Goal: Information Seeking & Learning: Stay updated

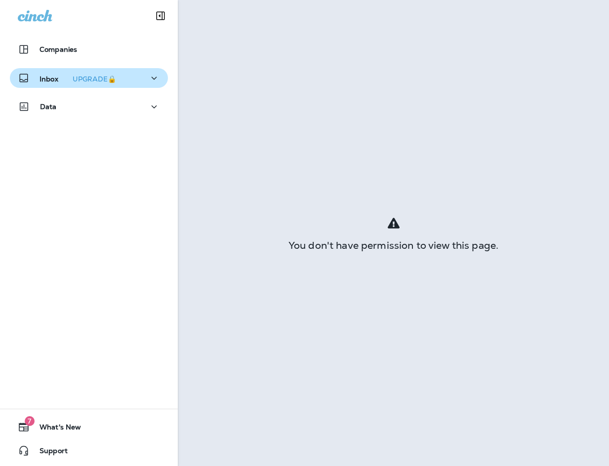
click at [151, 80] on icon "button" at bounding box center [154, 78] width 12 height 12
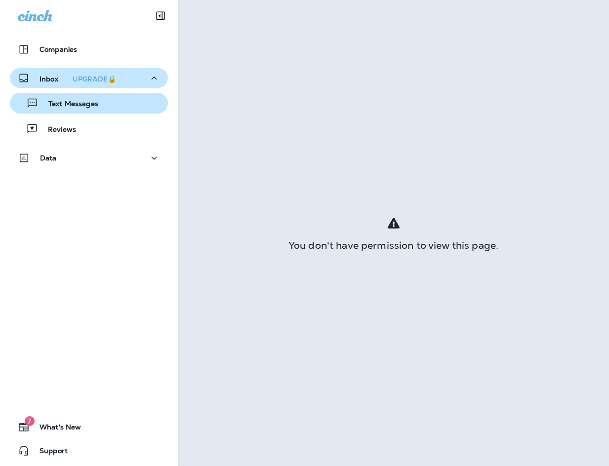
click at [117, 109] on div "Text Messages" at bounding box center [89, 103] width 150 height 15
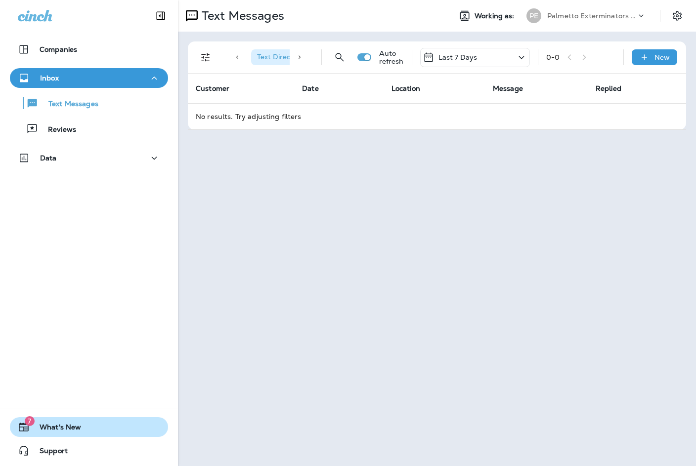
click at [27, 423] on span "7" at bounding box center [30, 422] width 10 height 10
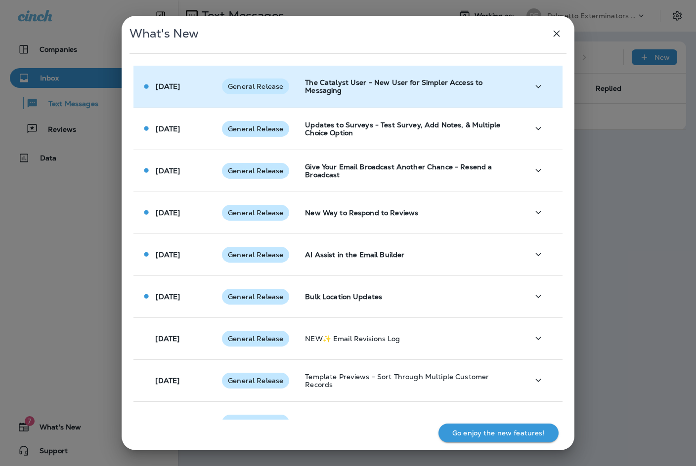
click at [191, 96] on td "[DATE]" at bounding box center [173, 87] width 81 height 42
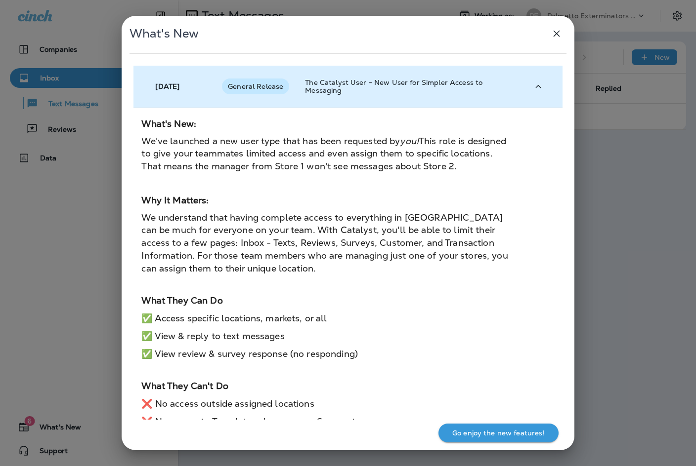
click at [532, 84] on icon "button" at bounding box center [538, 87] width 12 height 12
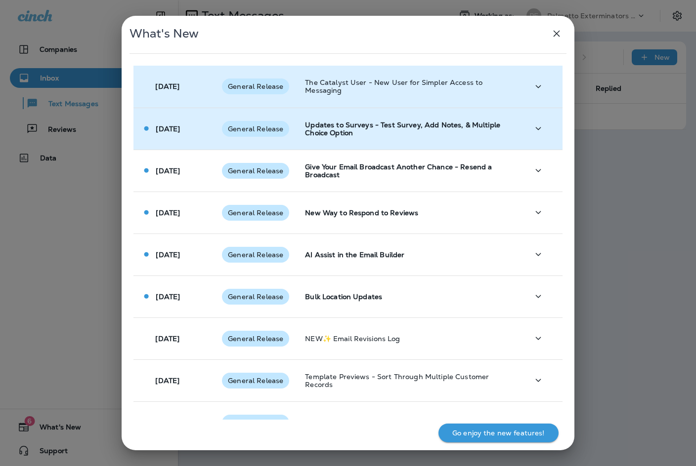
click at [479, 129] on p "Updates to Surveys - Test Survey, Add Notes, & Multiple Choice Option" at bounding box center [409, 129] width 208 height 16
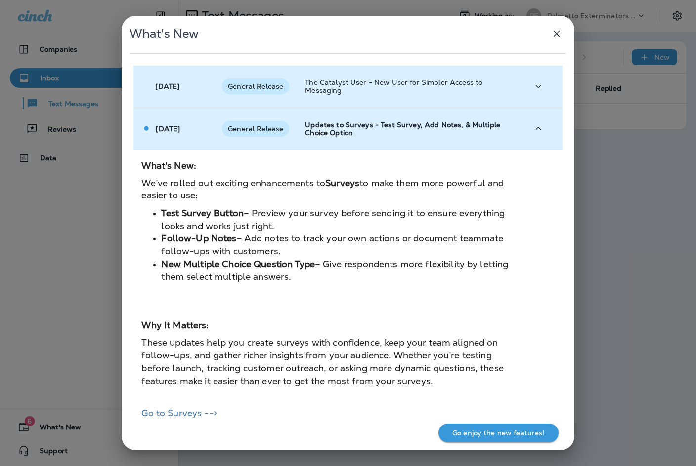
click at [533, 126] on icon "button" at bounding box center [538, 129] width 12 height 12
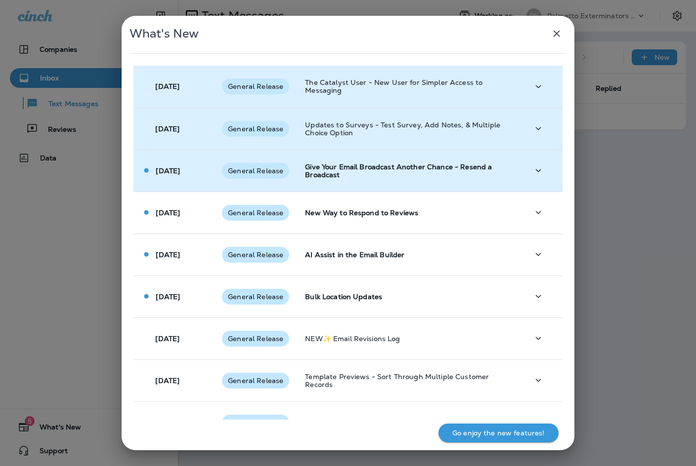
click at [472, 164] on p "Give Your Email Broadcast Another Chance - Resend a Broadcast" at bounding box center [409, 171] width 208 height 16
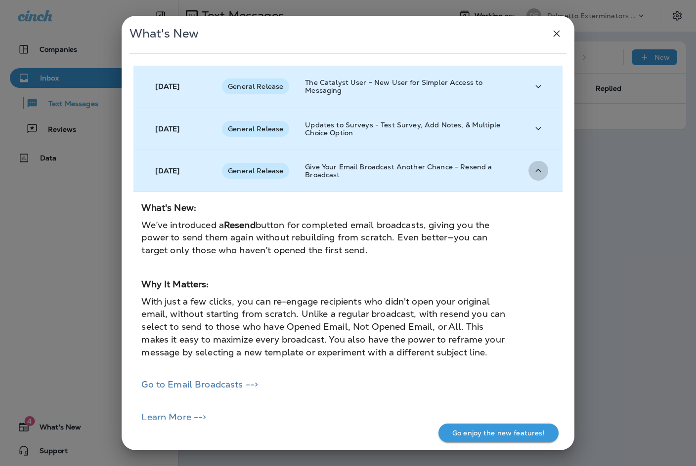
click at [536, 171] on icon "button" at bounding box center [538, 171] width 12 height 12
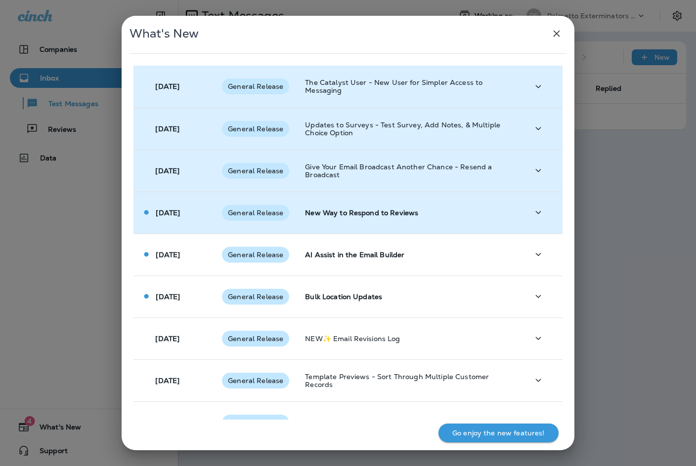
click at [486, 206] on td "New Way to Respond to Reviews" at bounding box center [408, 213] width 223 height 42
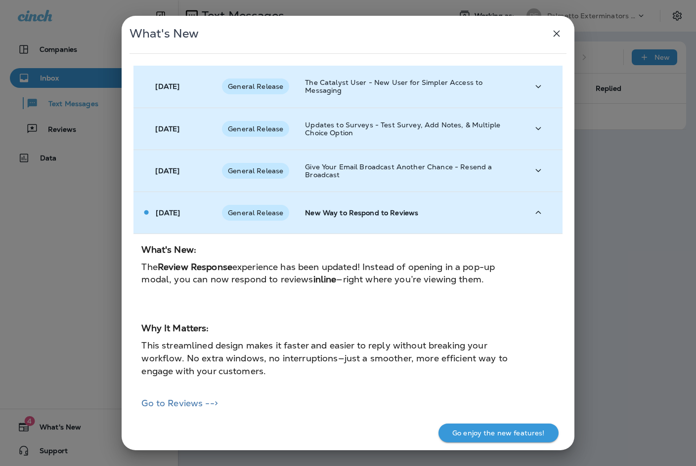
click at [532, 211] on icon "button" at bounding box center [538, 213] width 12 height 12
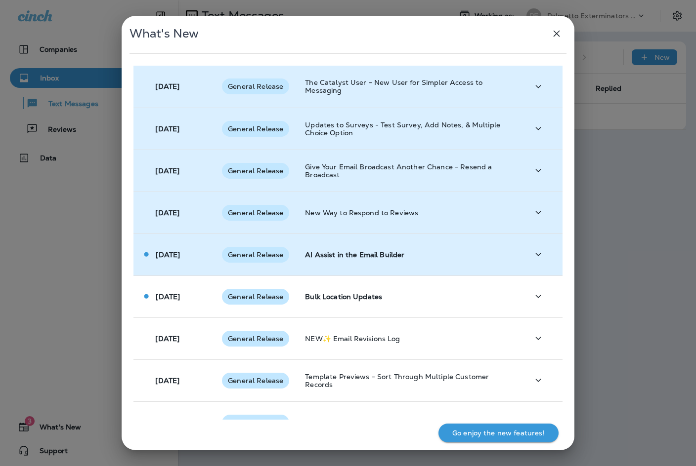
click at [491, 246] on td "AI Assist in the Email Builder" at bounding box center [408, 255] width 223 height 42
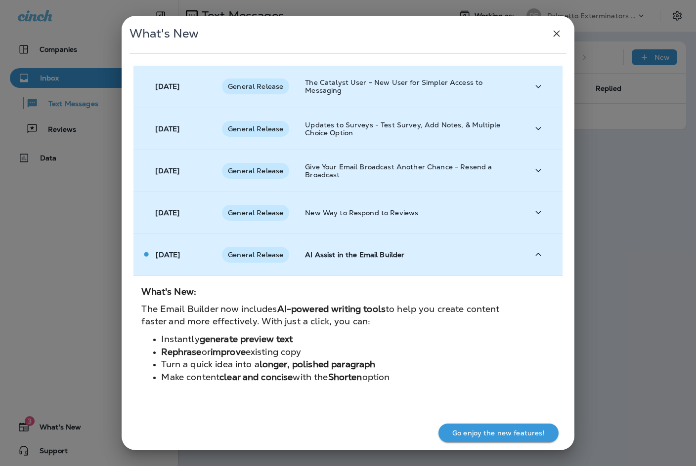
click at [533, 253] on icon "button" at bounding box center [538, 255] width 12 height 12
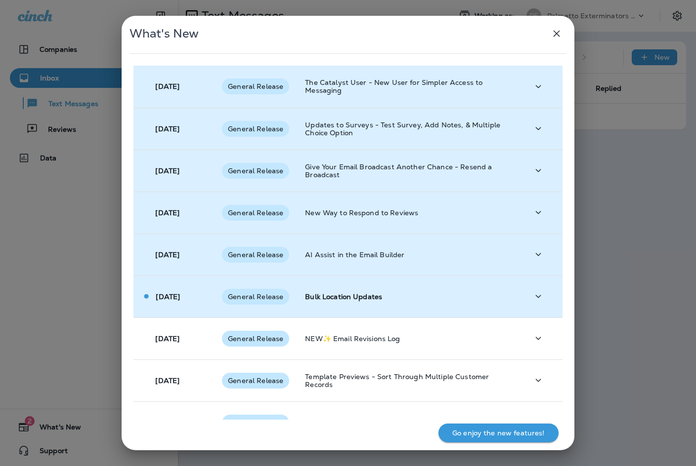
click at [483, 288] on td "Bulk Location Updates" at bounding box center [408, 297] width 223 height 42
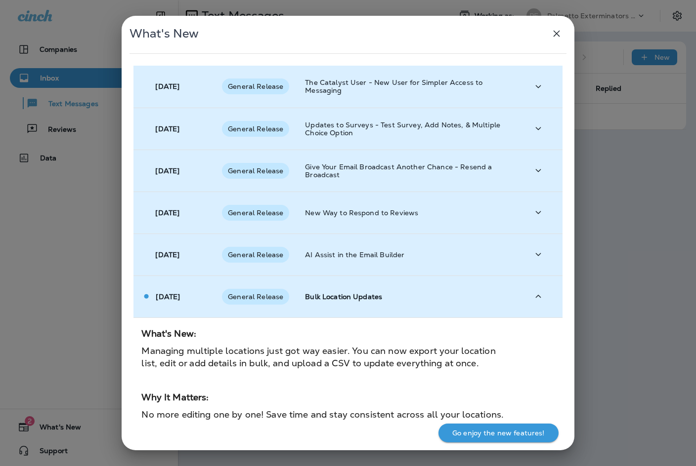
click at [535, 295] on icon "button" at bounding box center [538, 297] width 12 height 12
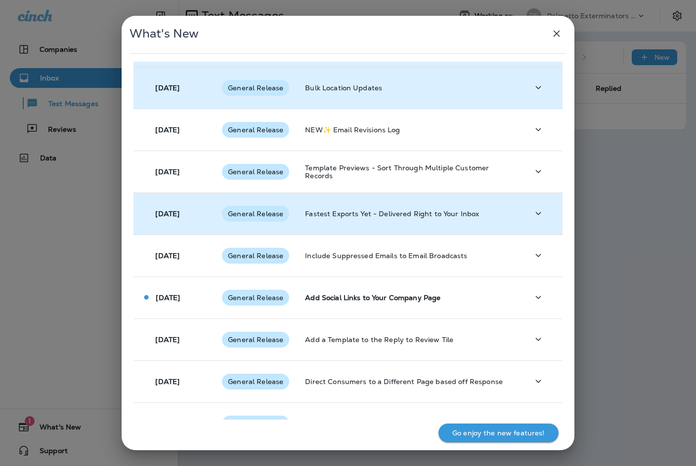
scroll to position [247, 0]
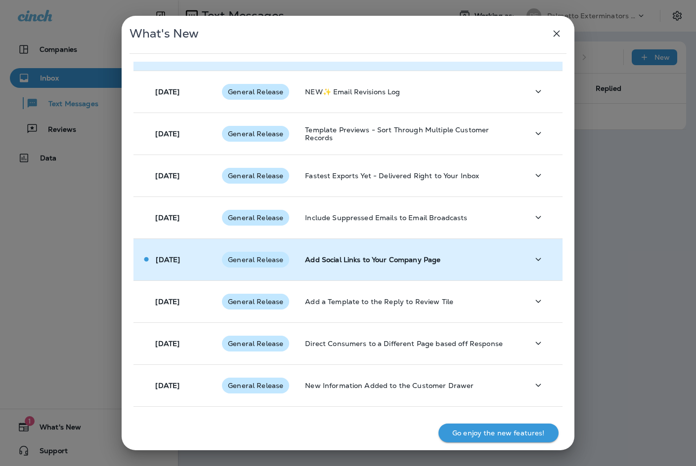
click at [431, 271] on td "Add Social Links to Your Company Page" at bounding box center [408, 260] width 223 height 42
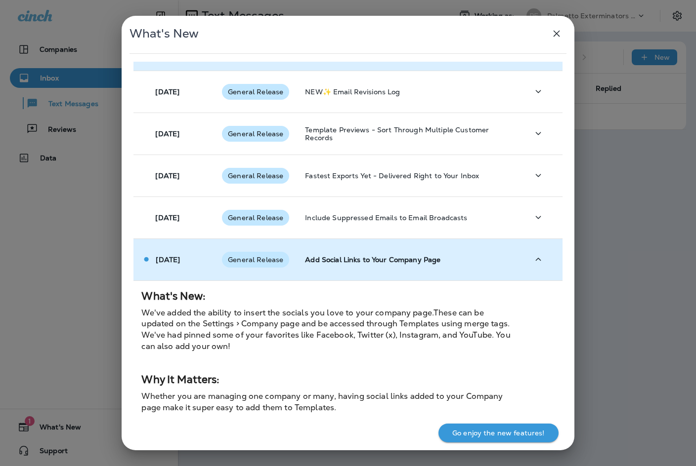
click at [532, 258] on icon "button" at bounding box center [538, 259] width 12 height 12
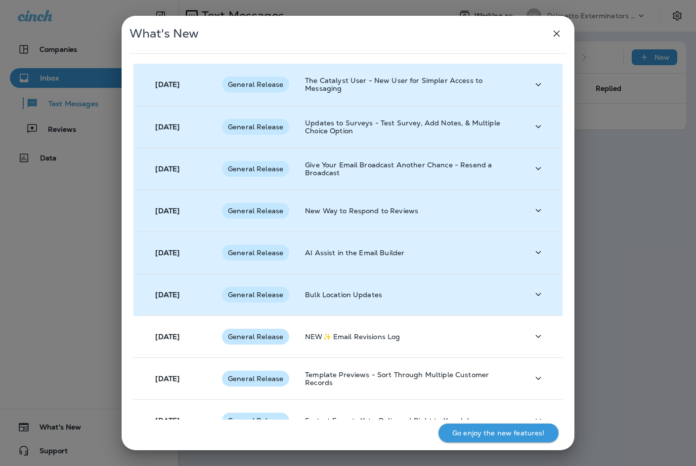
scroll to position [0, 0]
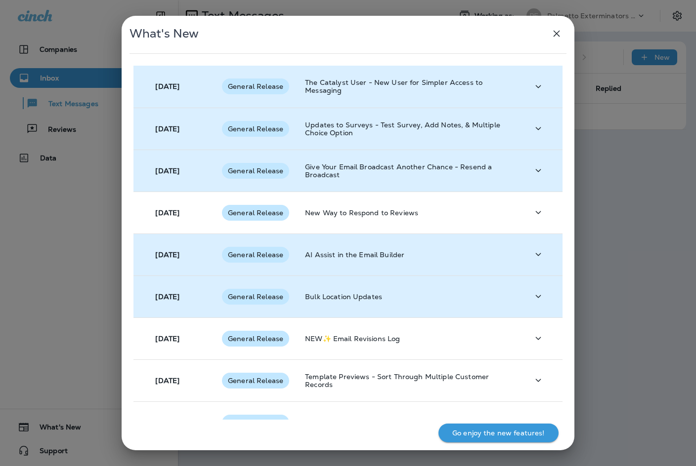
click at [483, 431] on p "Go enjoy the new features!" at bounding box center [498, 433] width 92 height 8
